Goal: Task Accomplishment & Management: Manage account settings

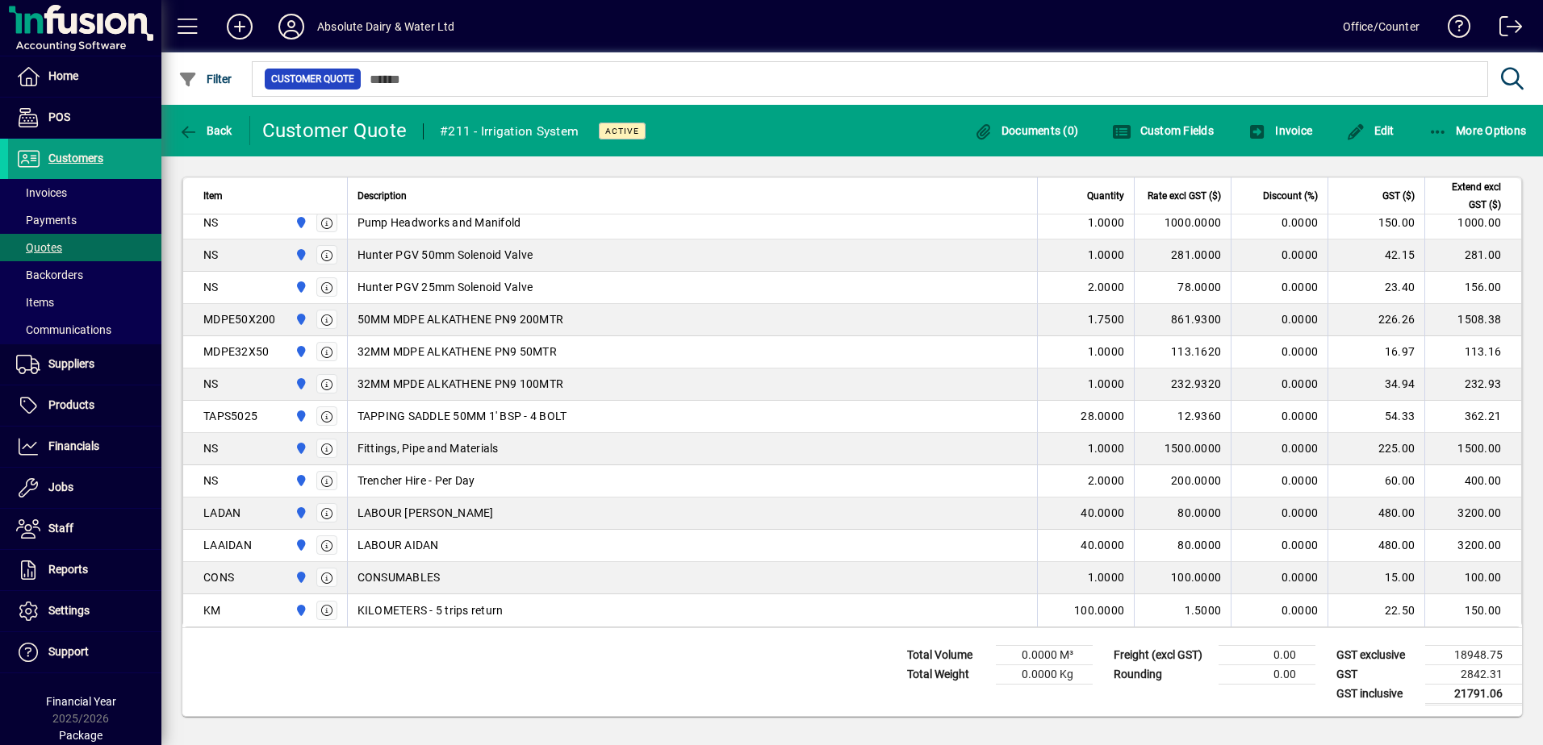
scroll to position [819, 0]
click at [1444, 130] on icon "button" at bounding box center [1438, 132] width 20 height 16
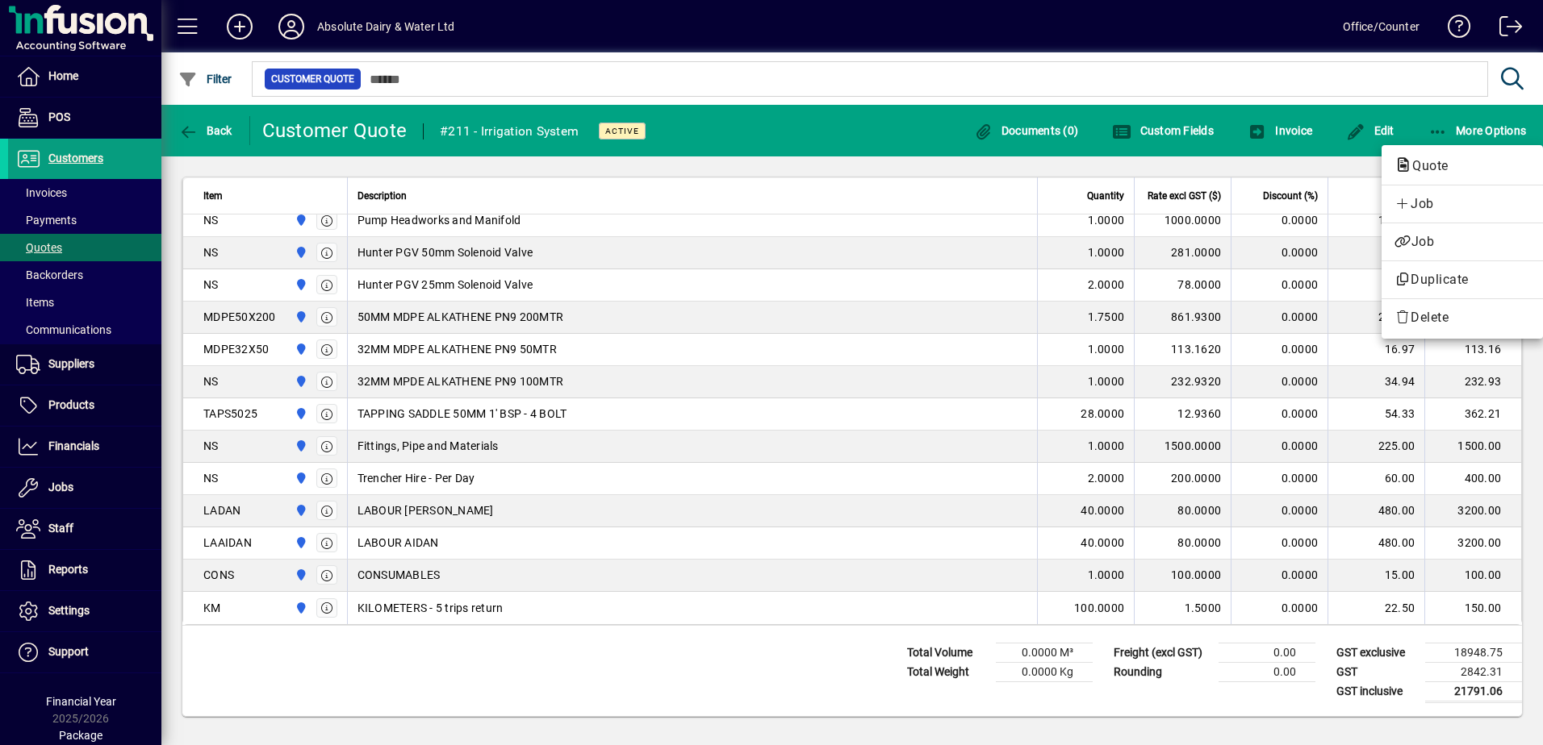
click at [1437, 158] on span "Quote" at bounding box center [1462, 166] width 136 height 19
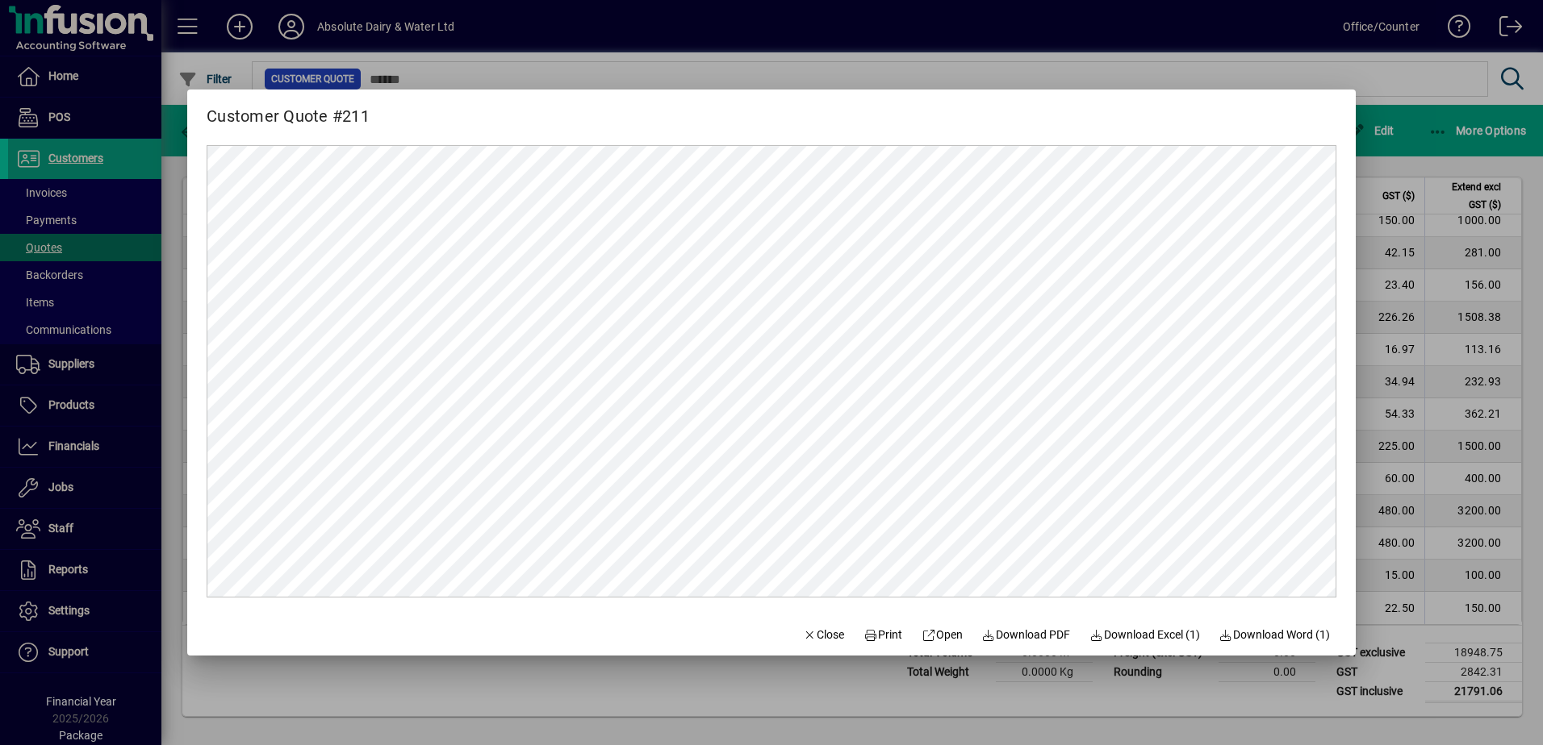
scroll to position [0, 0]
click at [1049, 633] on span "Download PDF" at bounding box center [1026, 635] width 89 height 17
click at [834, 643] on span "button" at bounding box center [823, 635] width 55 height 39
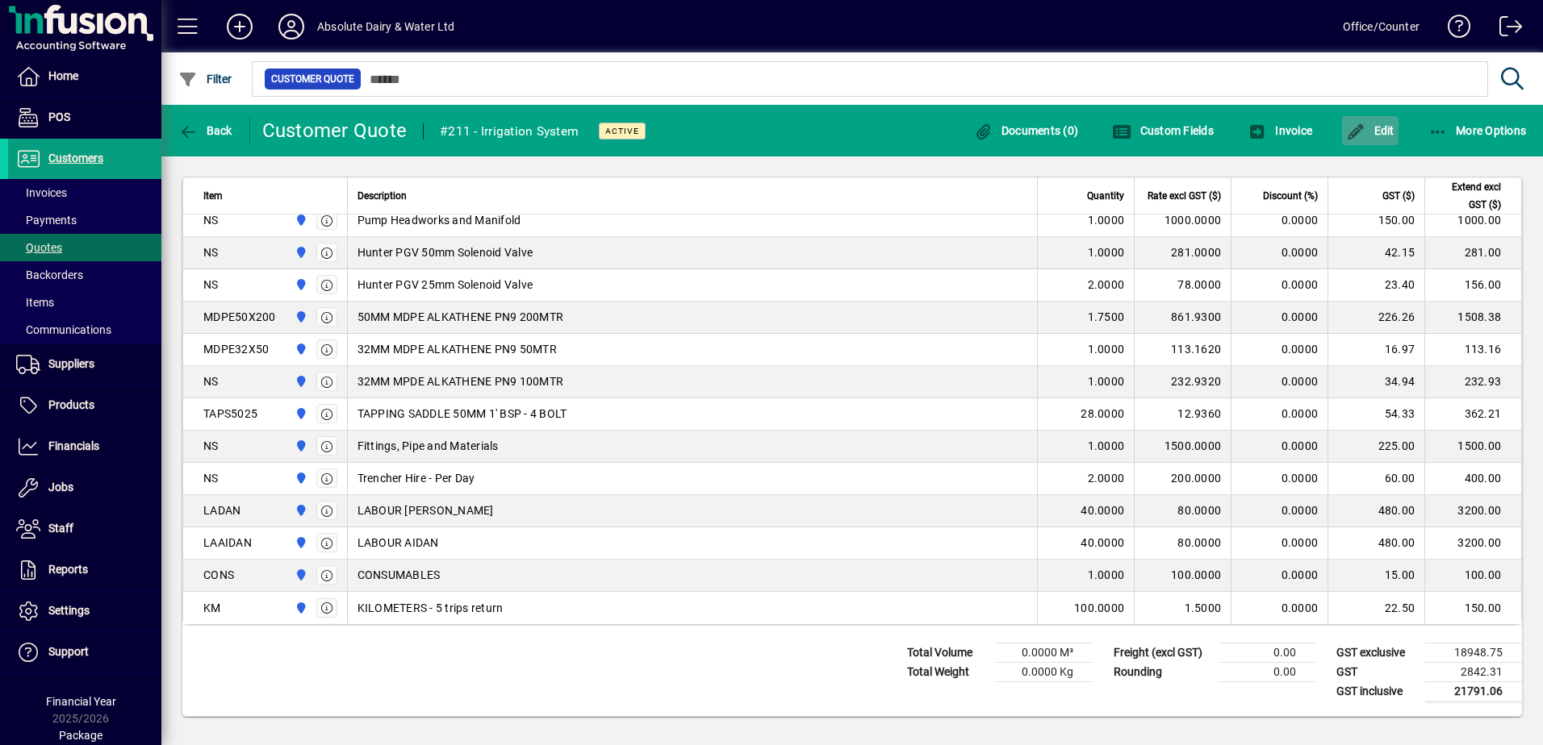
click at [1379, 143] on span "button" at bounding box center [1370, 130] width 56 height 39
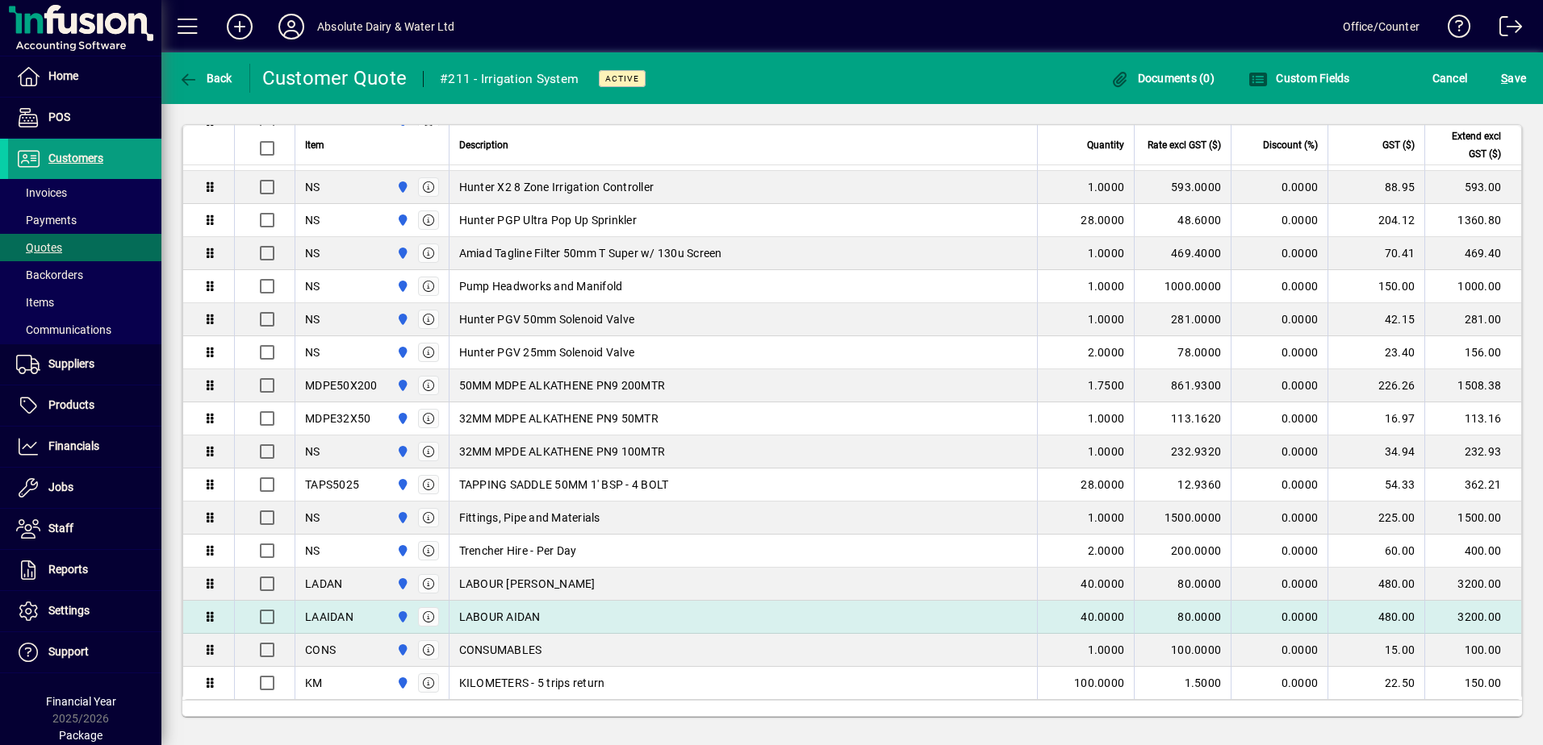
scroll to position [710, 0]
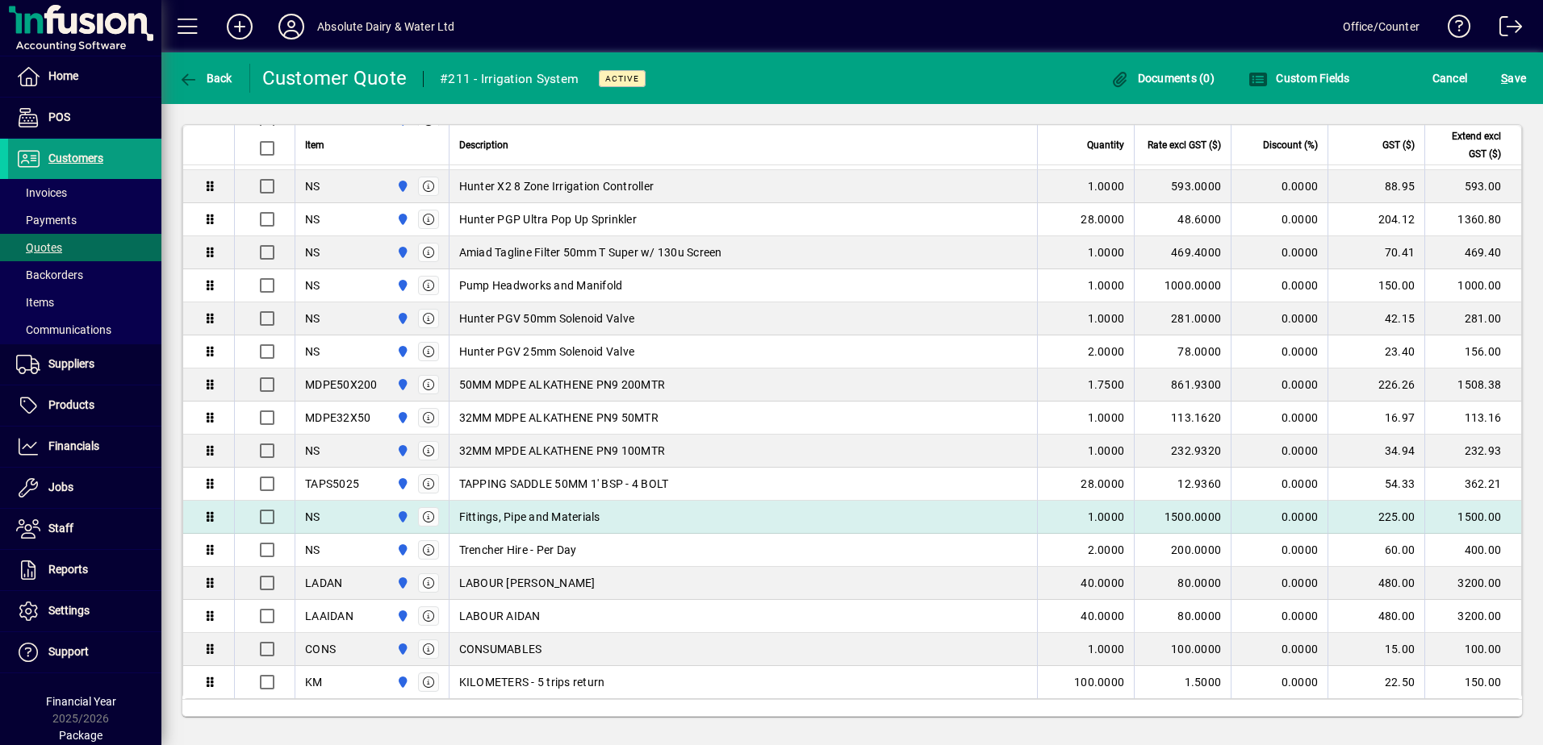
click at [646, 527] on td "Fittings, Pipe and Materials" at bounding box center [743, 517] width 589 height 33
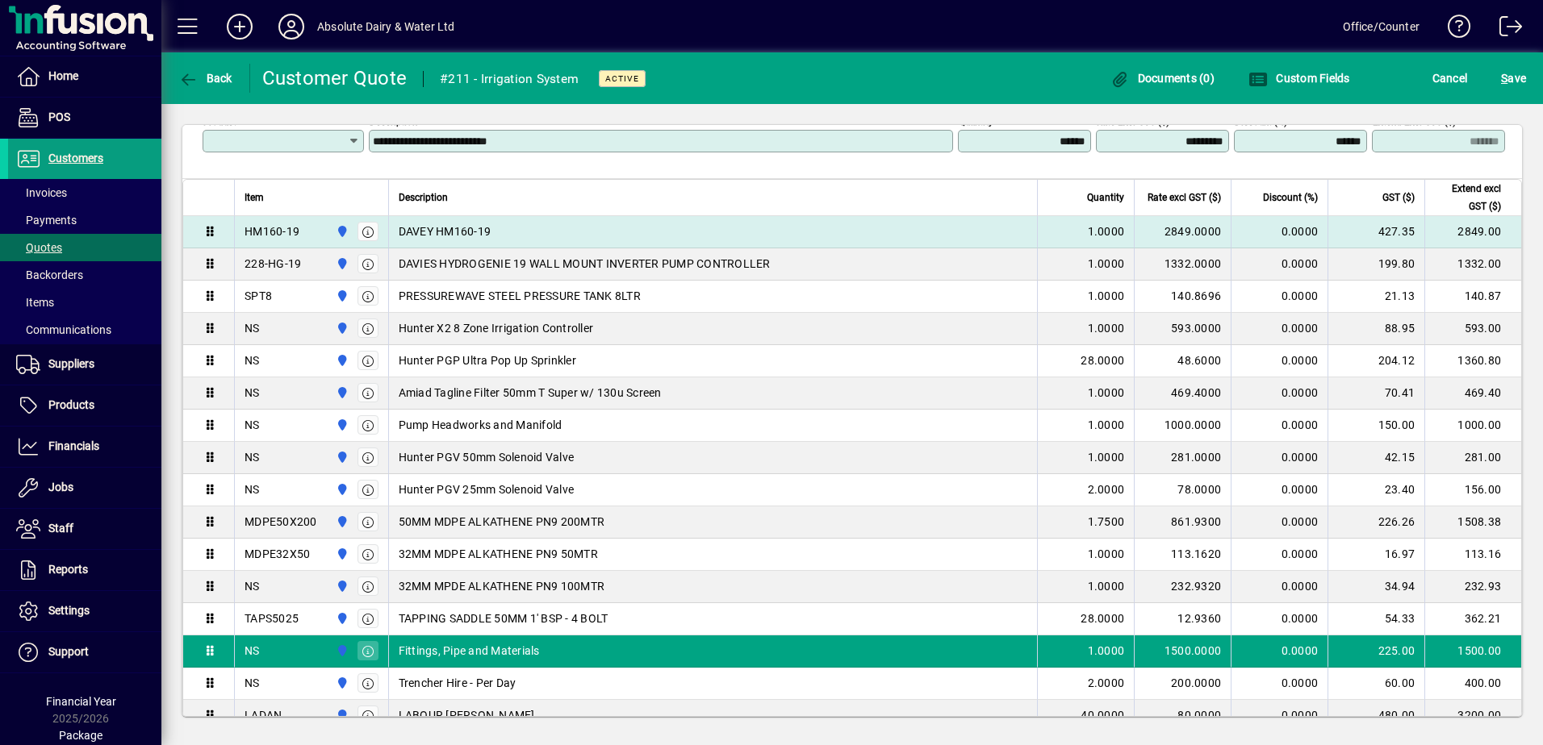
scroll to position [430, 0]
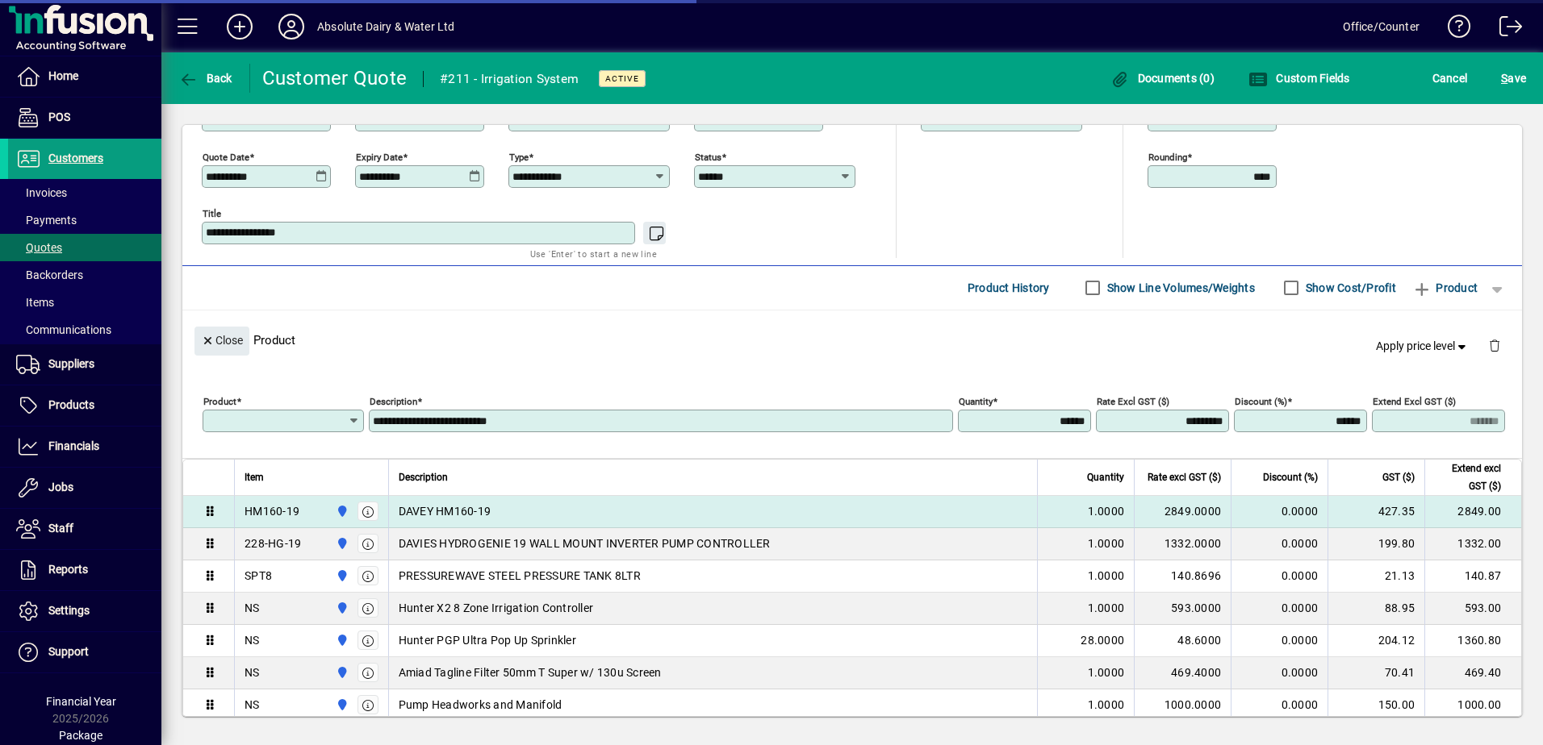
type input "**"
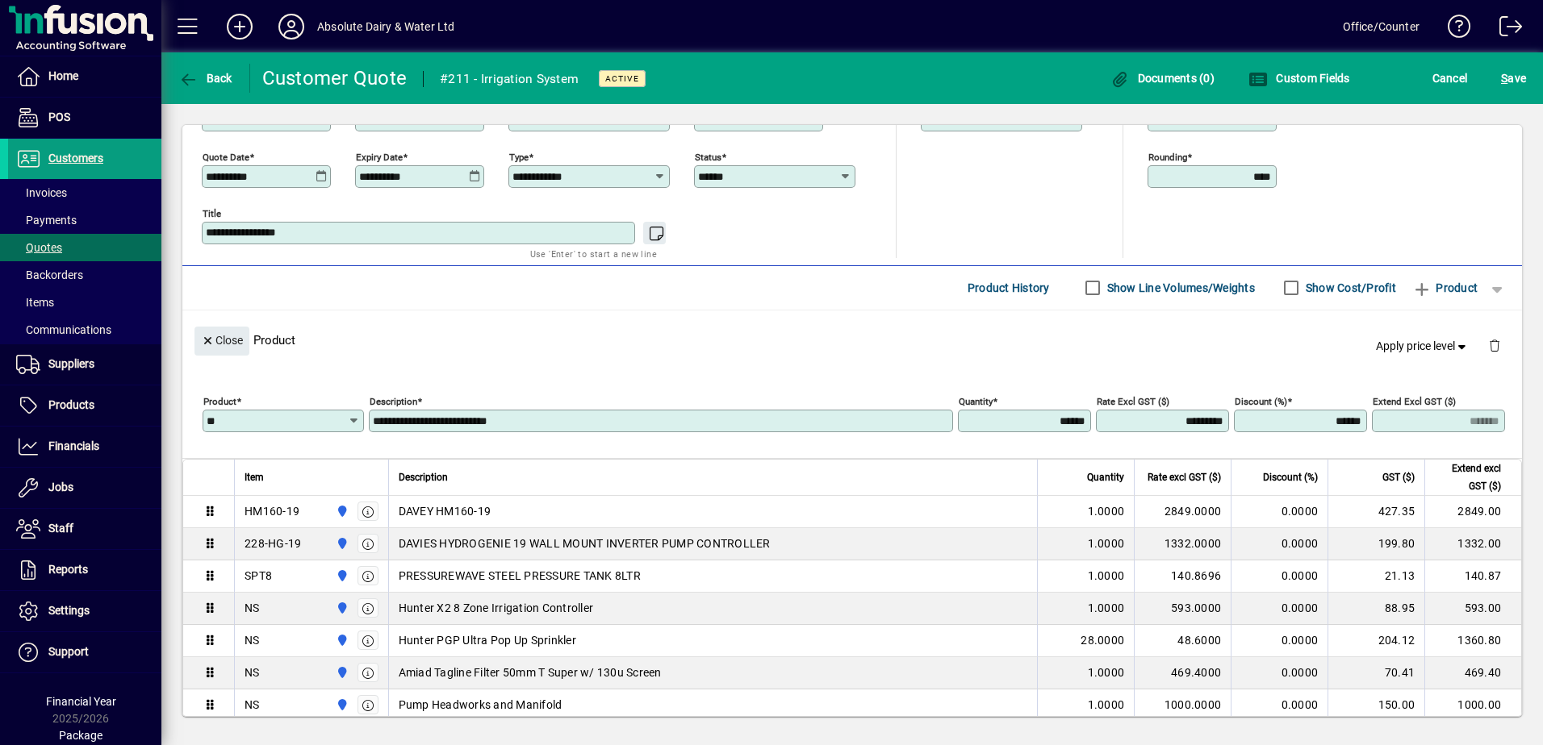
click at [1166, 420] on input "*********" at bounding box center [1164, 421] width 128 height 13
type input "*********"
type input "*******"
click at [1266, 364] on div "**********" at bounding box center [851, 409] width 1339 height 97
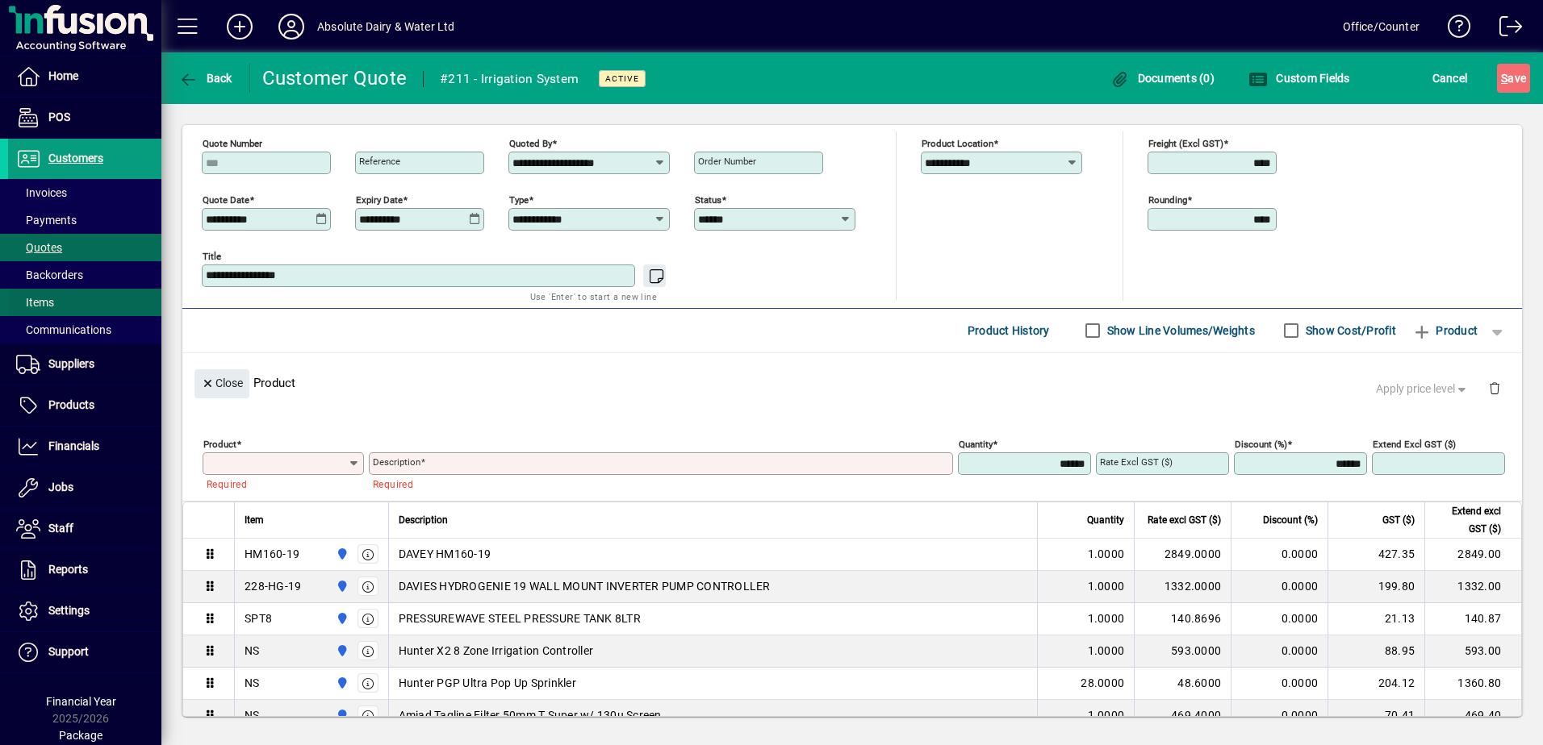
scroll to position [182, 0]
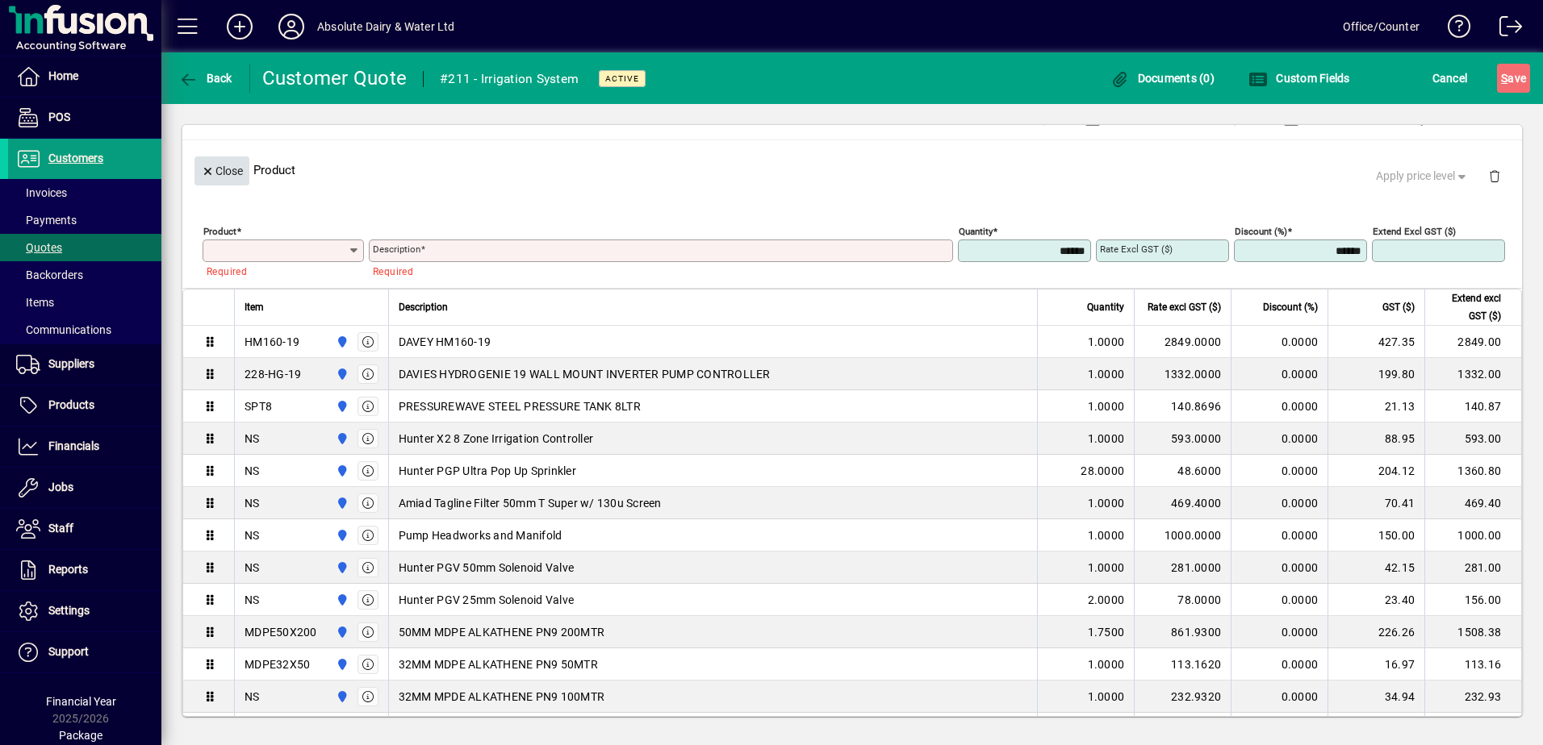
click at [209, 166] on icon "button" at bounding box center [208, 171] width 15 height 11
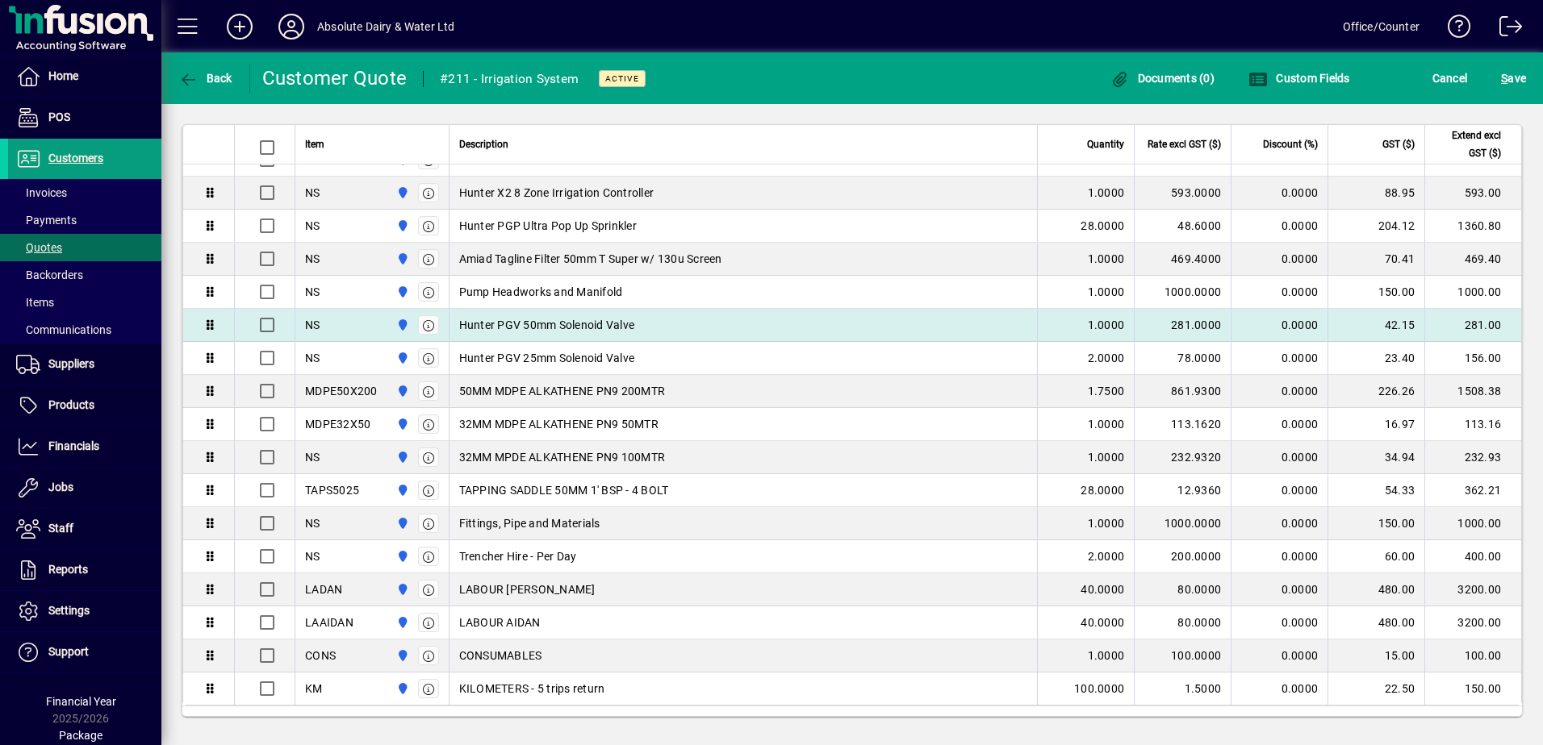
scroll to position [366, 0]
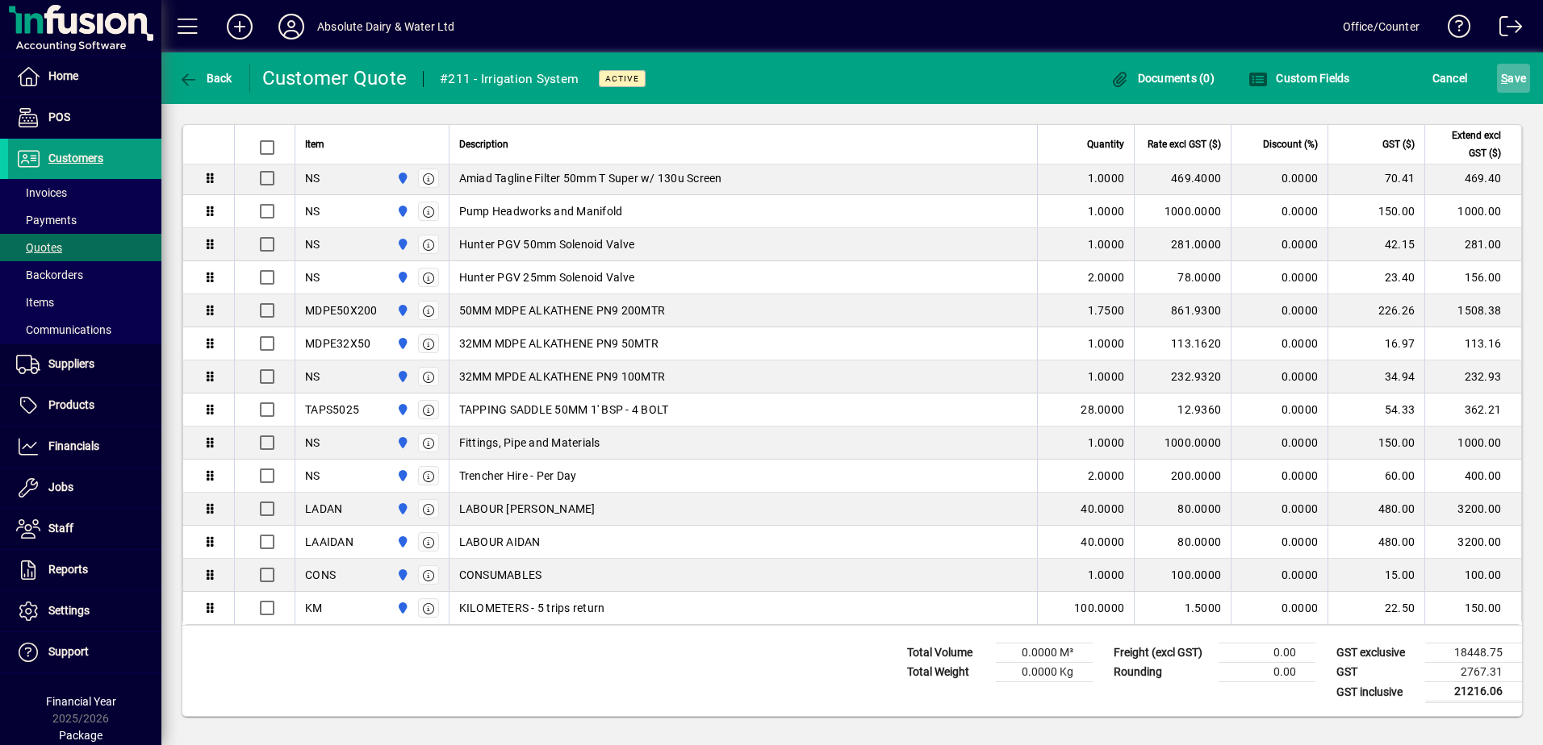
click at [1503, 74] on span "S" at bounding box center [1504, 78] width 6 height 13
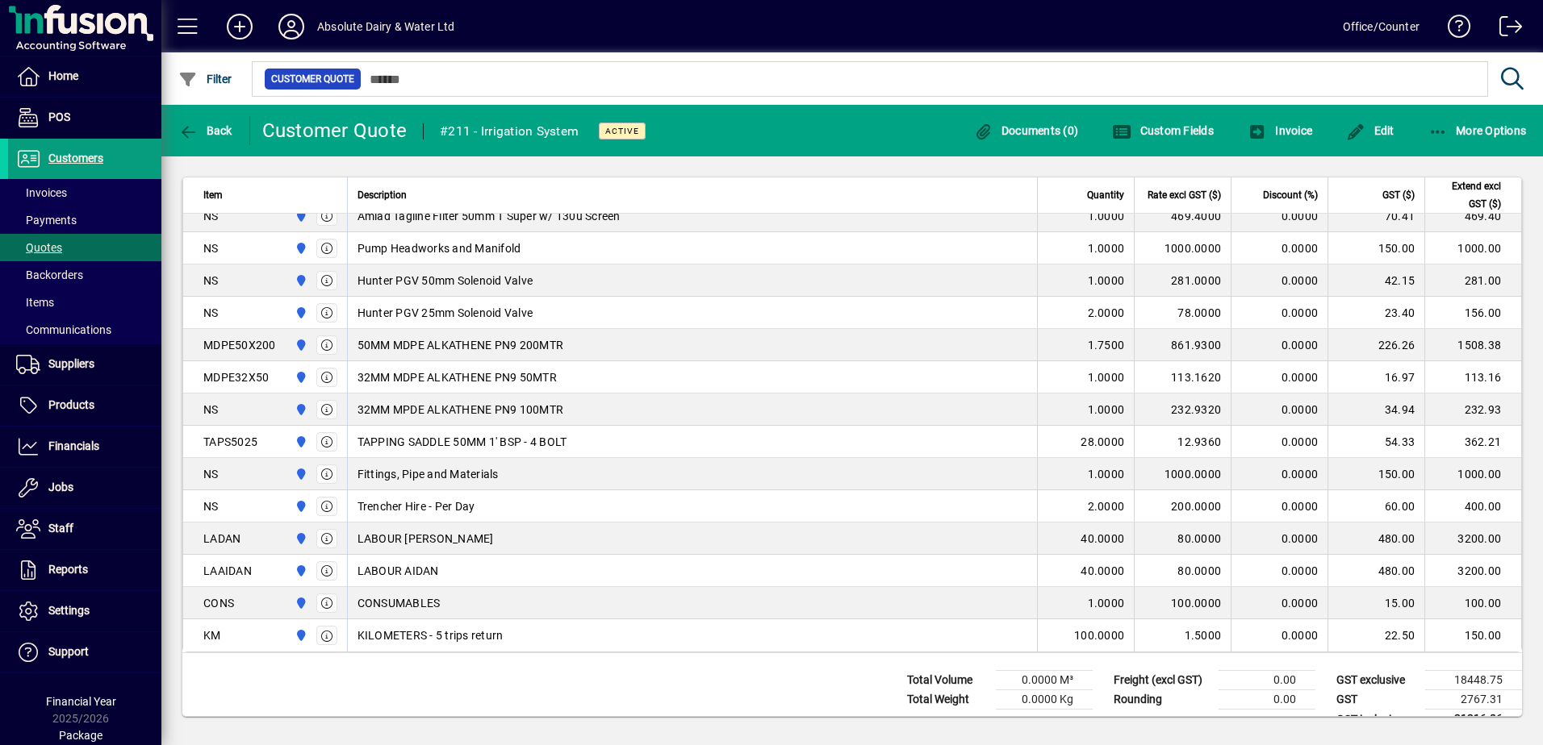
scroll to position [401, 0]
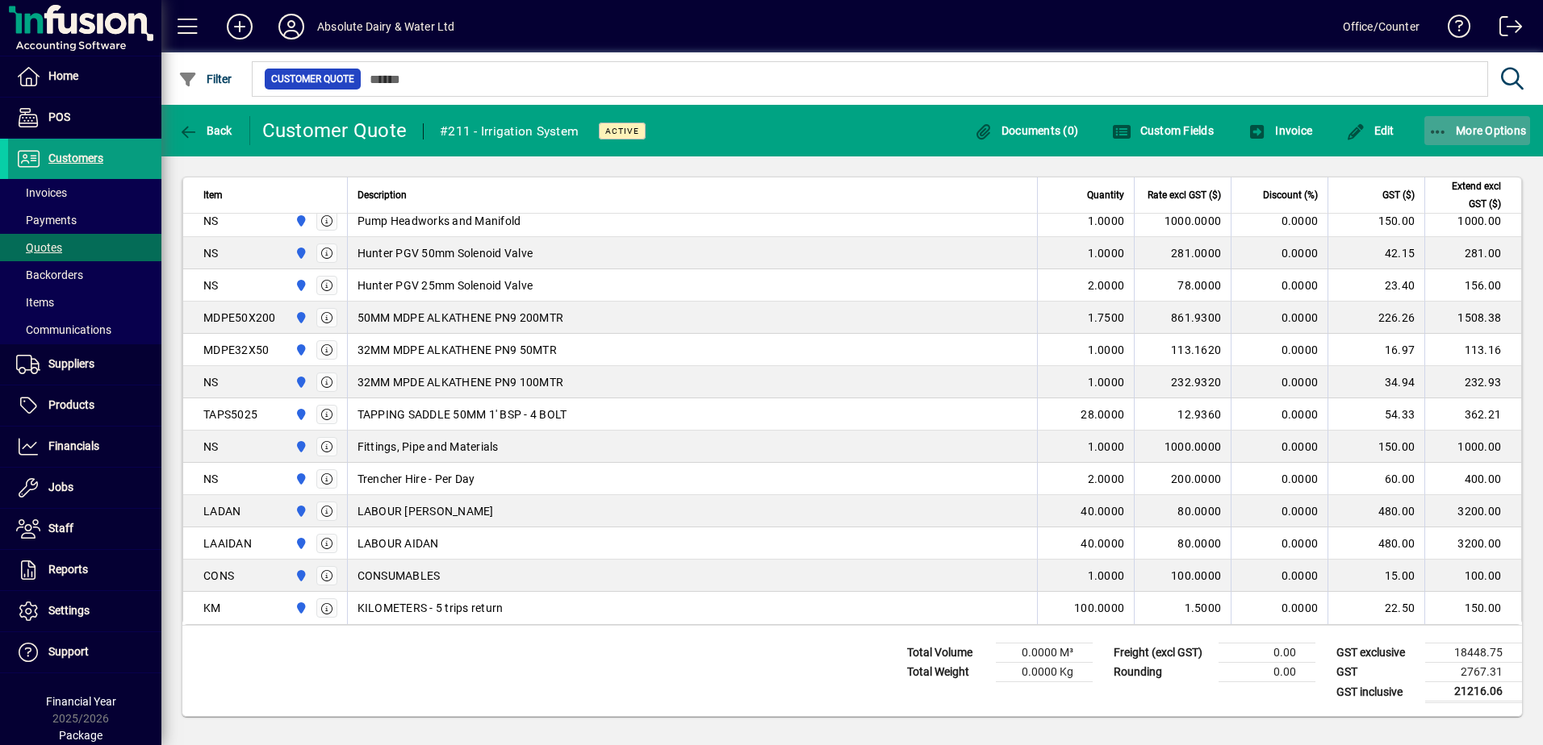
click at [1467, 131] on span "More Options" at bounding box center [1477, 130] width 98 height 13
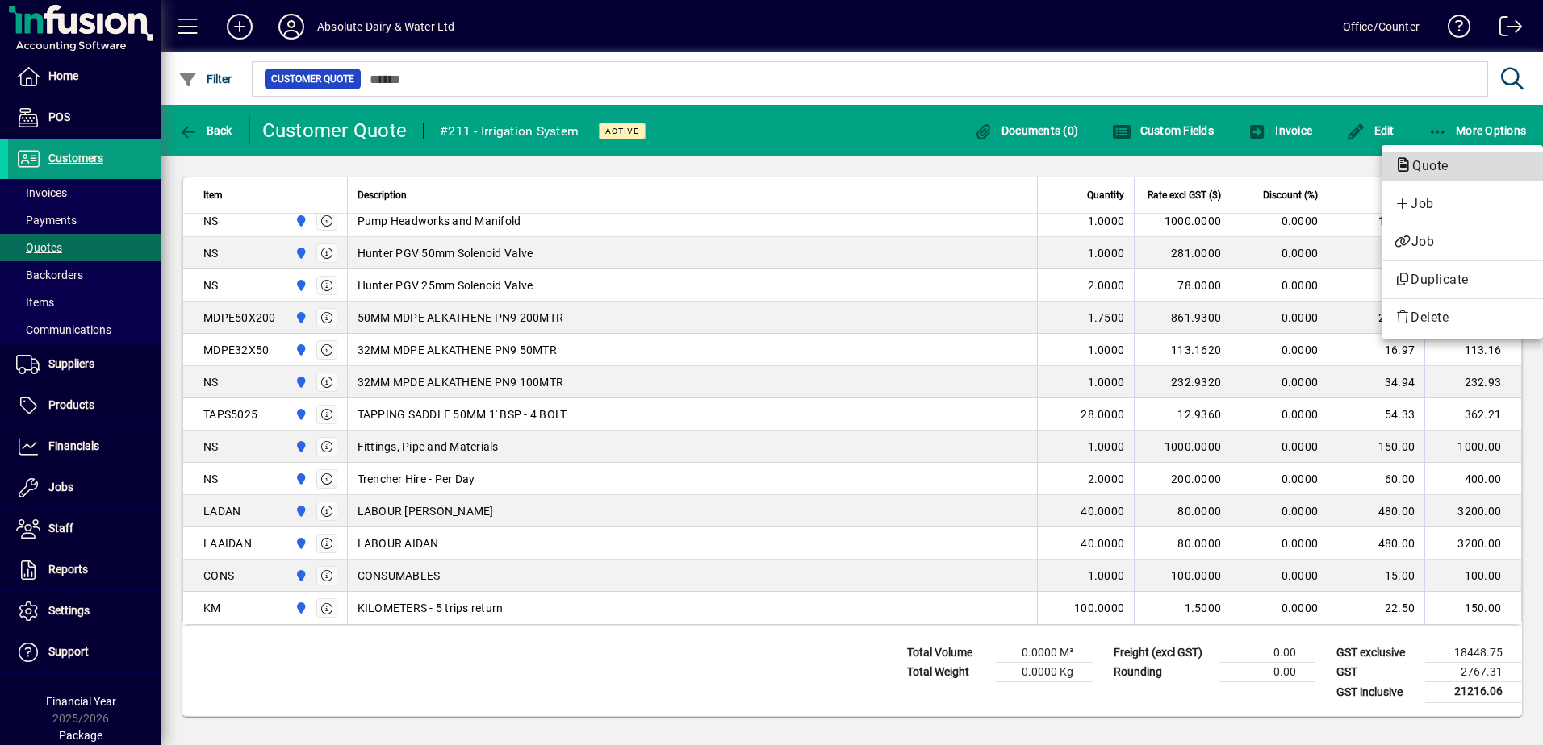
click at [1413, 161] on span "Quote" at bounding box center [1425, 165] width 62 height 15
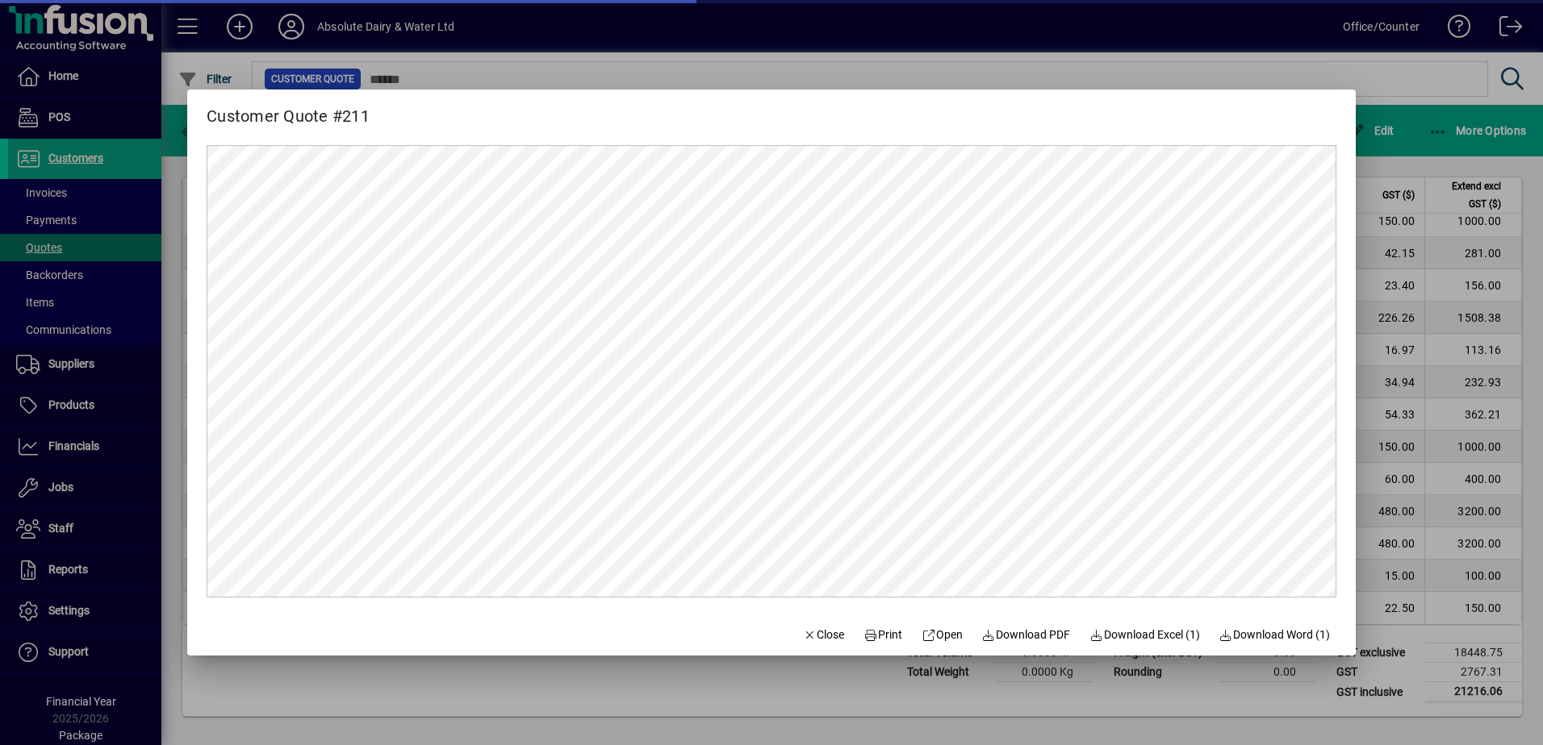
scroll to position [0, 0]
click at [1004, 633] on span "Download PDF" at bounding box center [1026, 635] width 89 height 17
click at [1384, 42] on div at bounding box center [771, 372] width 1543 height 745
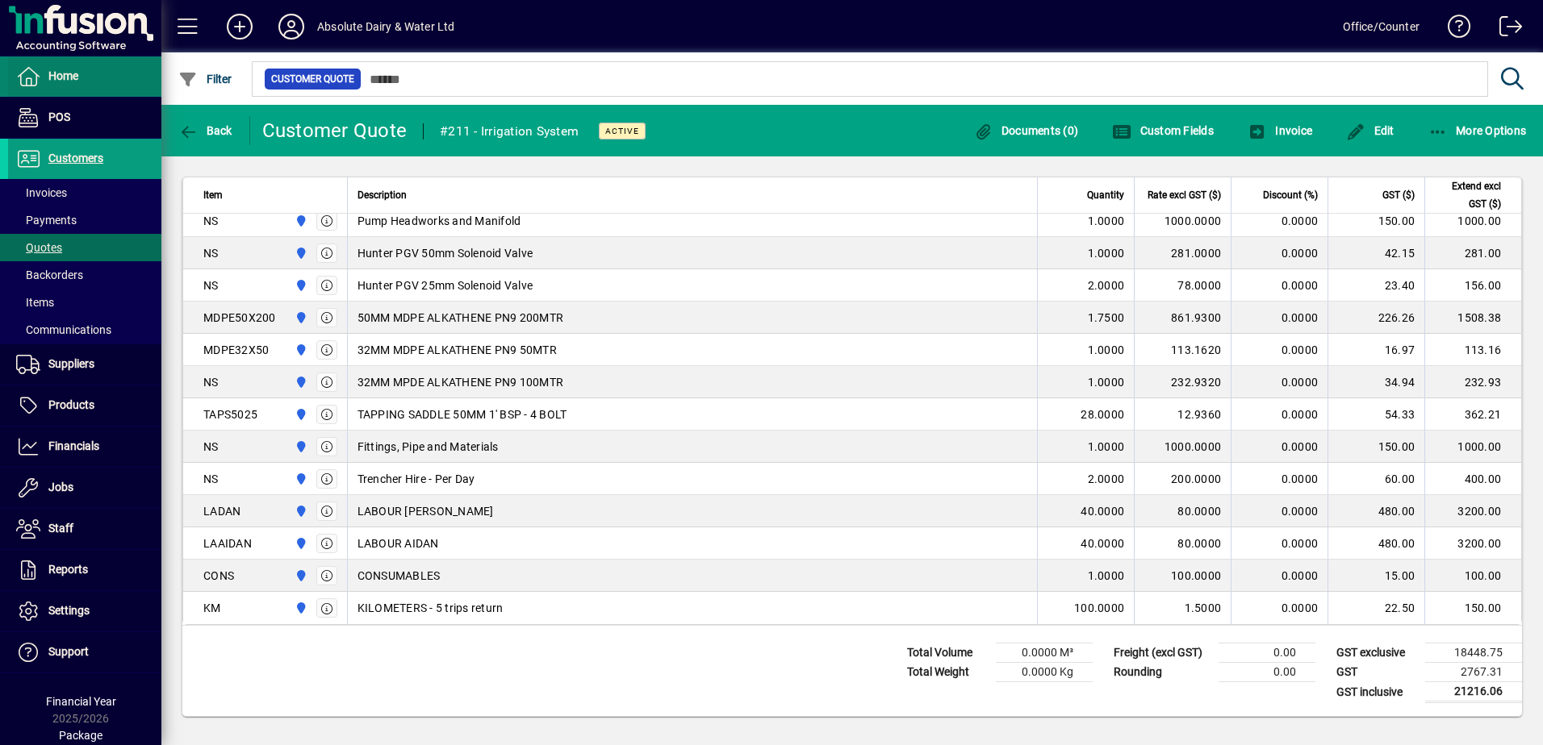
click at [52, 77] on span "Home" at bounding box center [63, 75] width 30 height 13
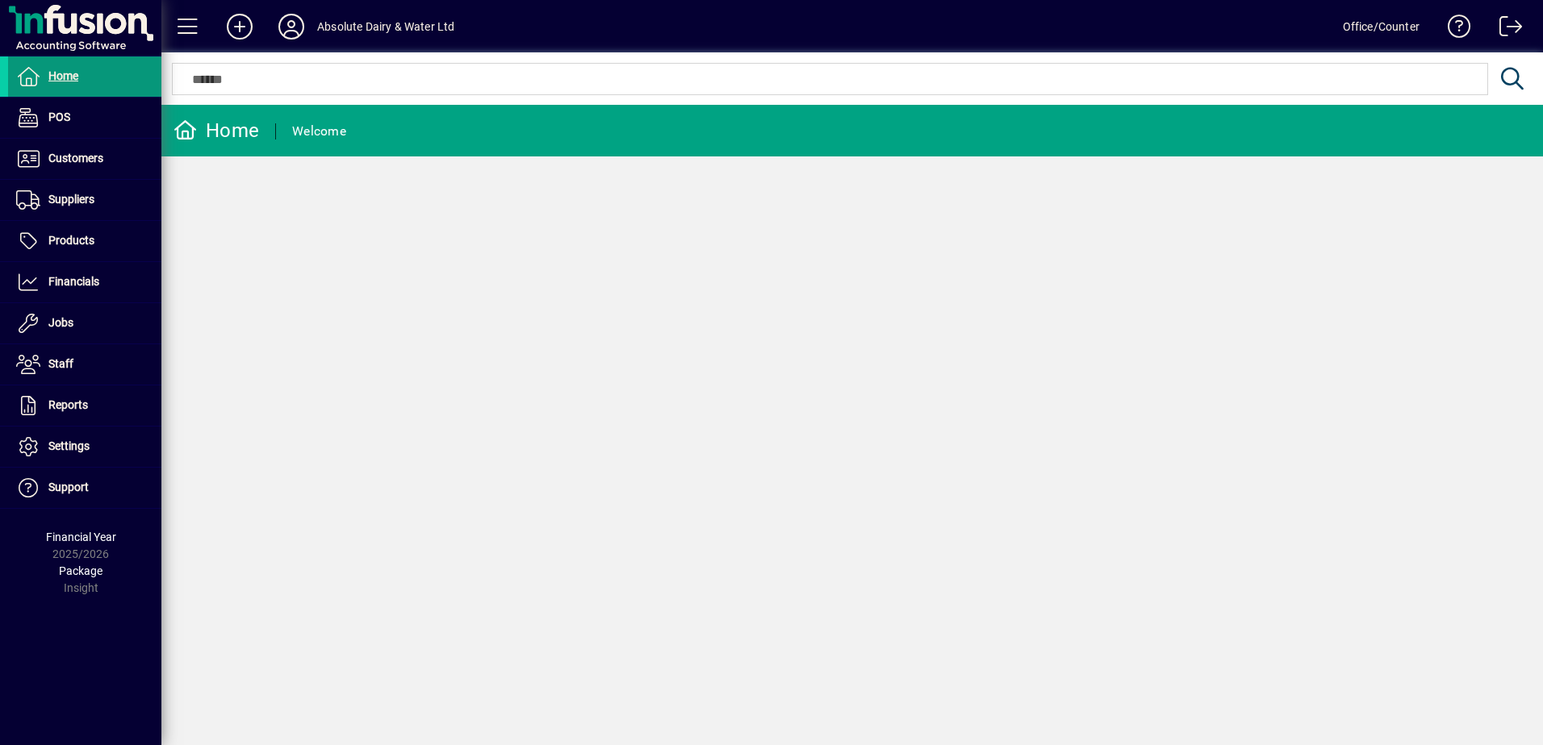
click at [117, 77] on span at bounding box center [84, 76] width 153 height 39
